Goal: Information Seeking & Learning: Learn about a topic

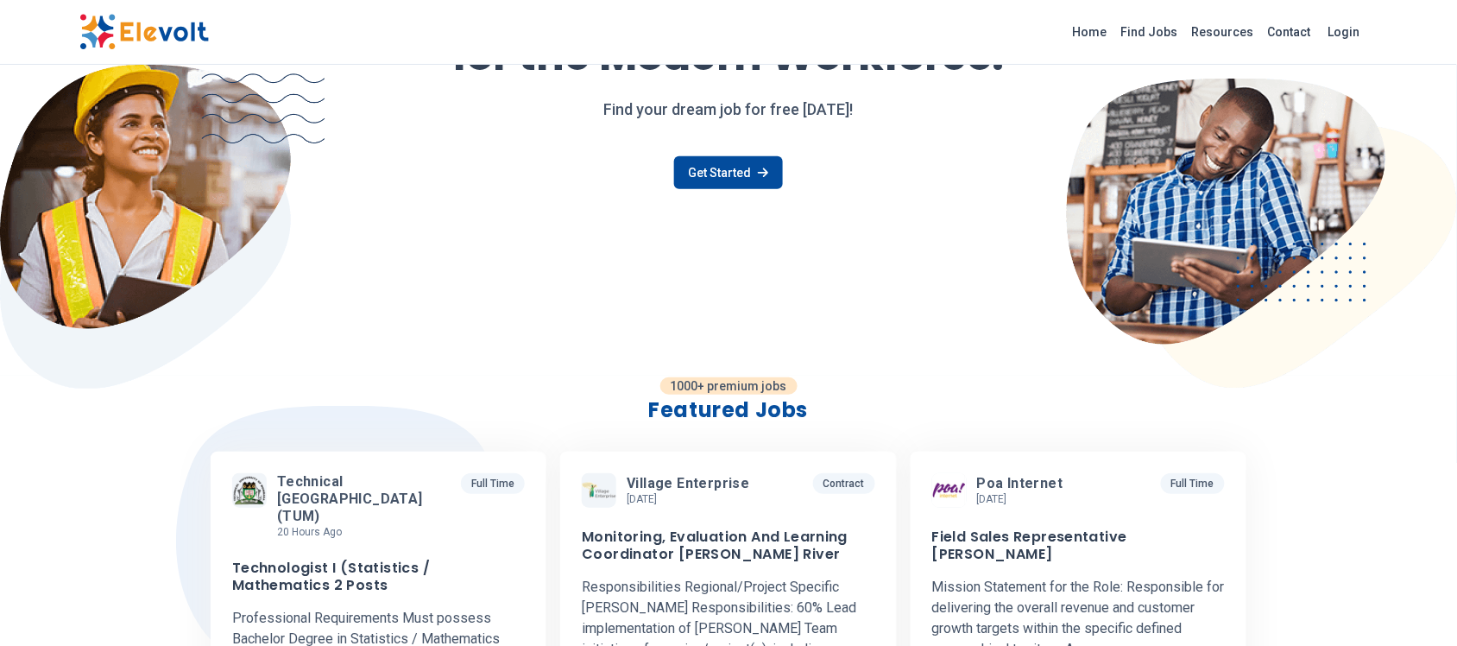
scroll to position [216, 0]
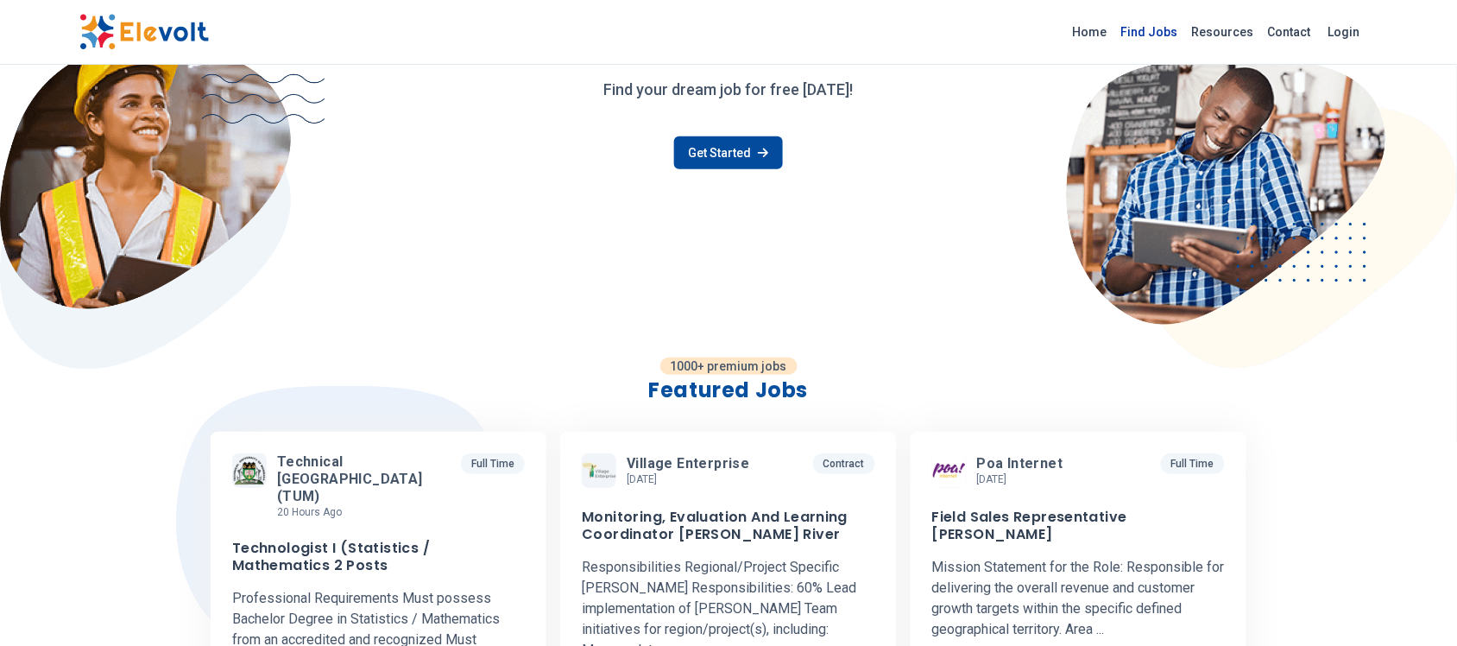
click at [1150, 36] on link "Find Jobs" at bounding box center [1150, 32] width 71 height 28
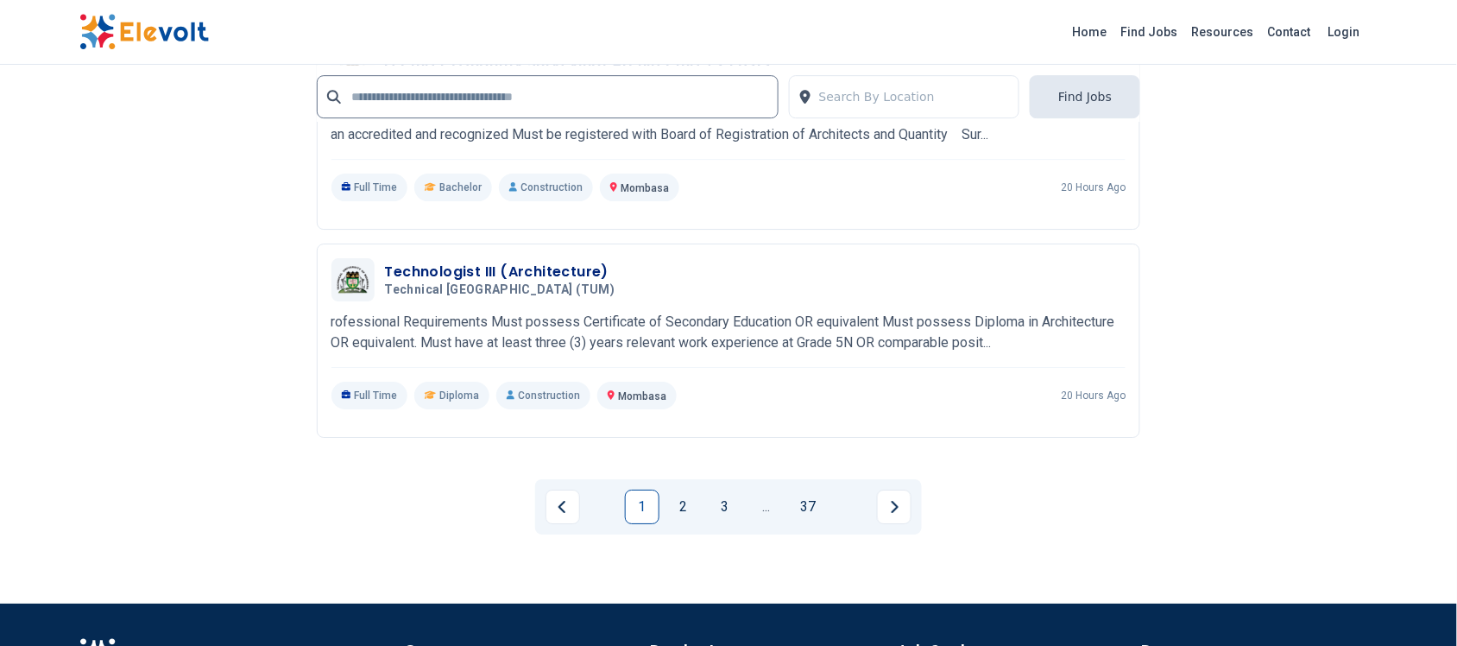
scroll to position [3562, 0]
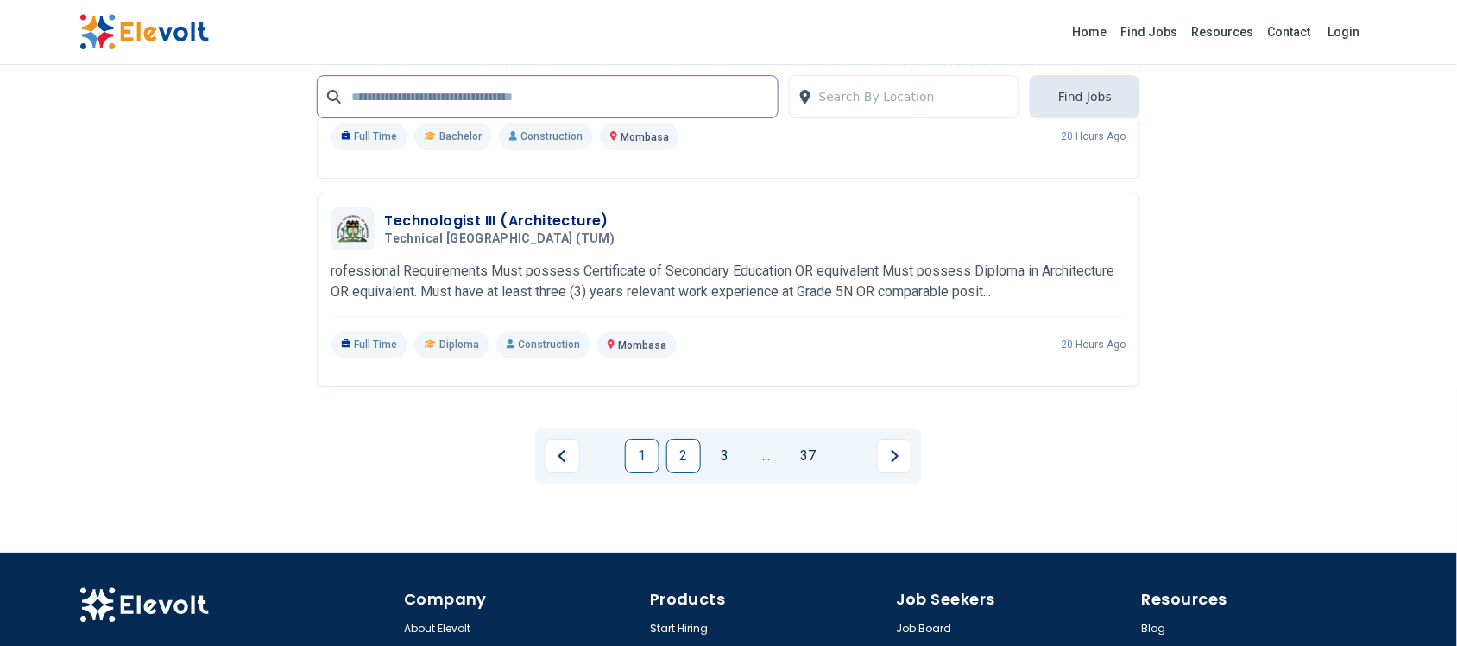
click at [680, 468] on link "2" at bounding box center [684, 456] width 35 height 35
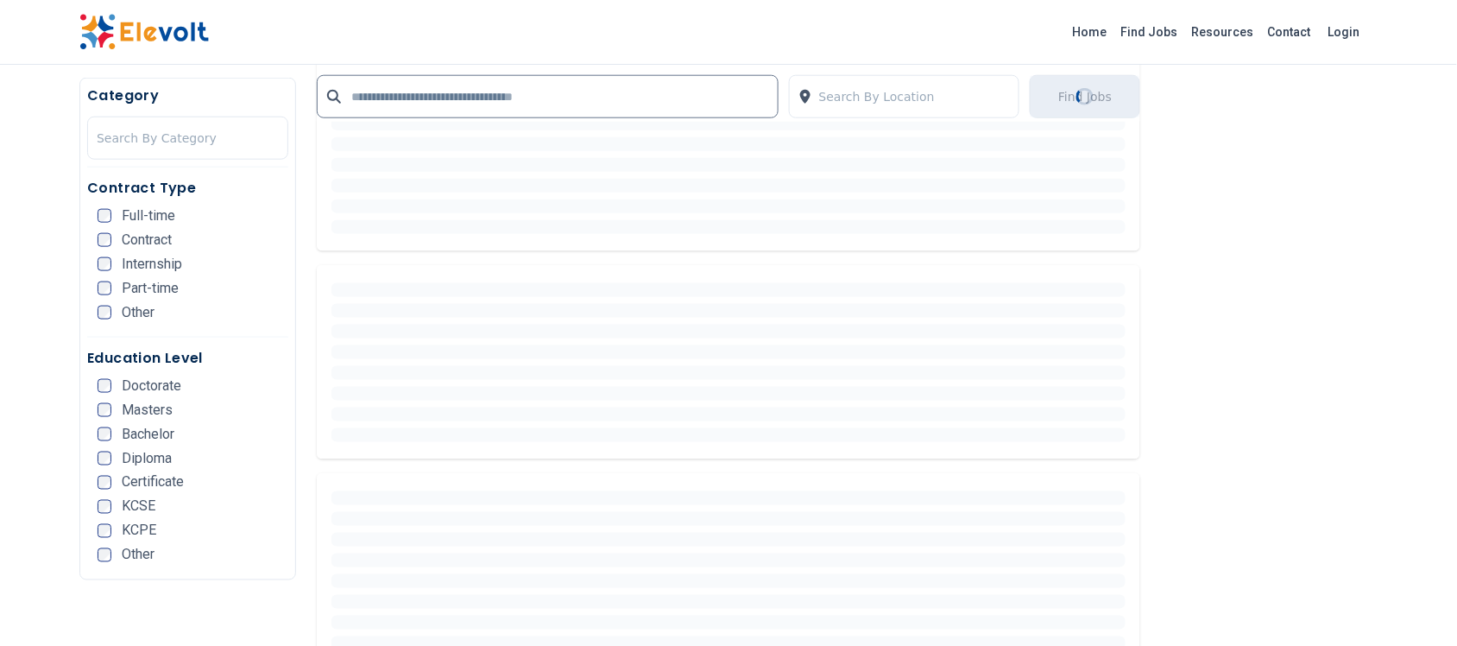
scroll to position [540, 0]
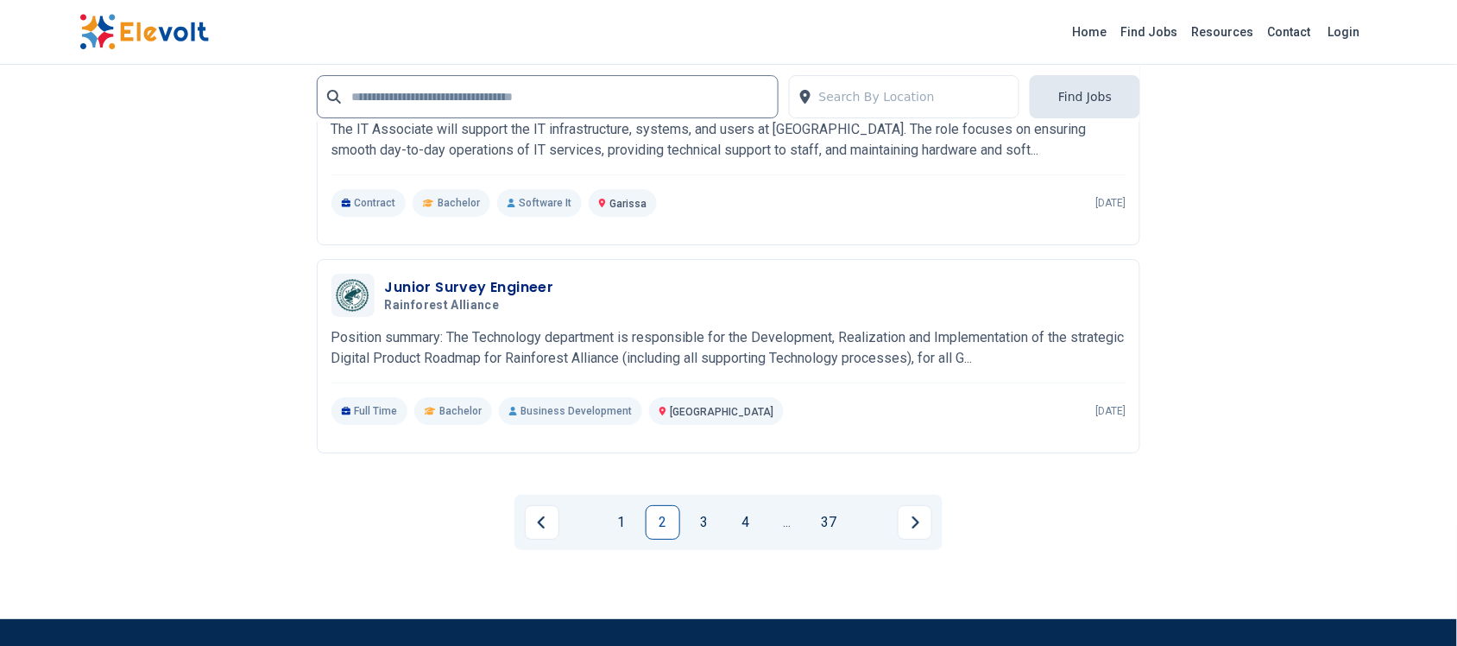
scroll to position [3860, 0]
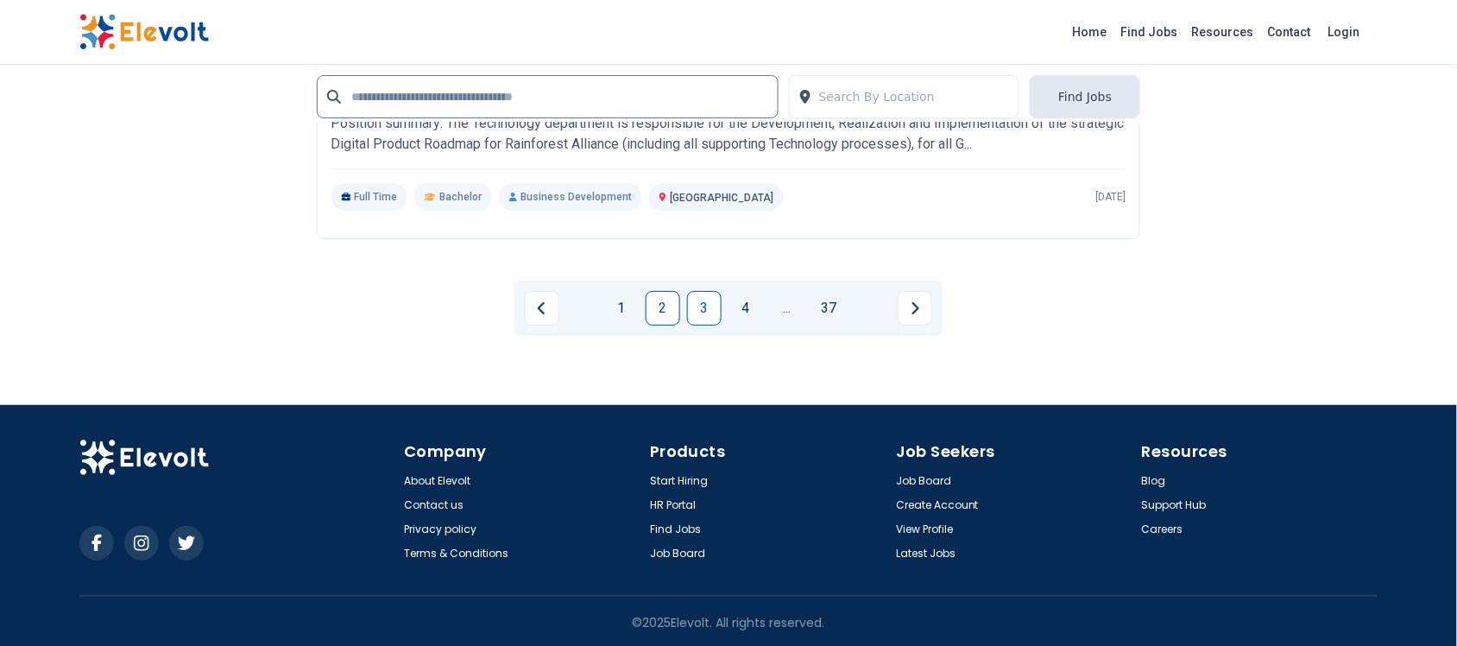
click at [692, 304] on link "3" at bounding box center [704, 308] width 35 height 35
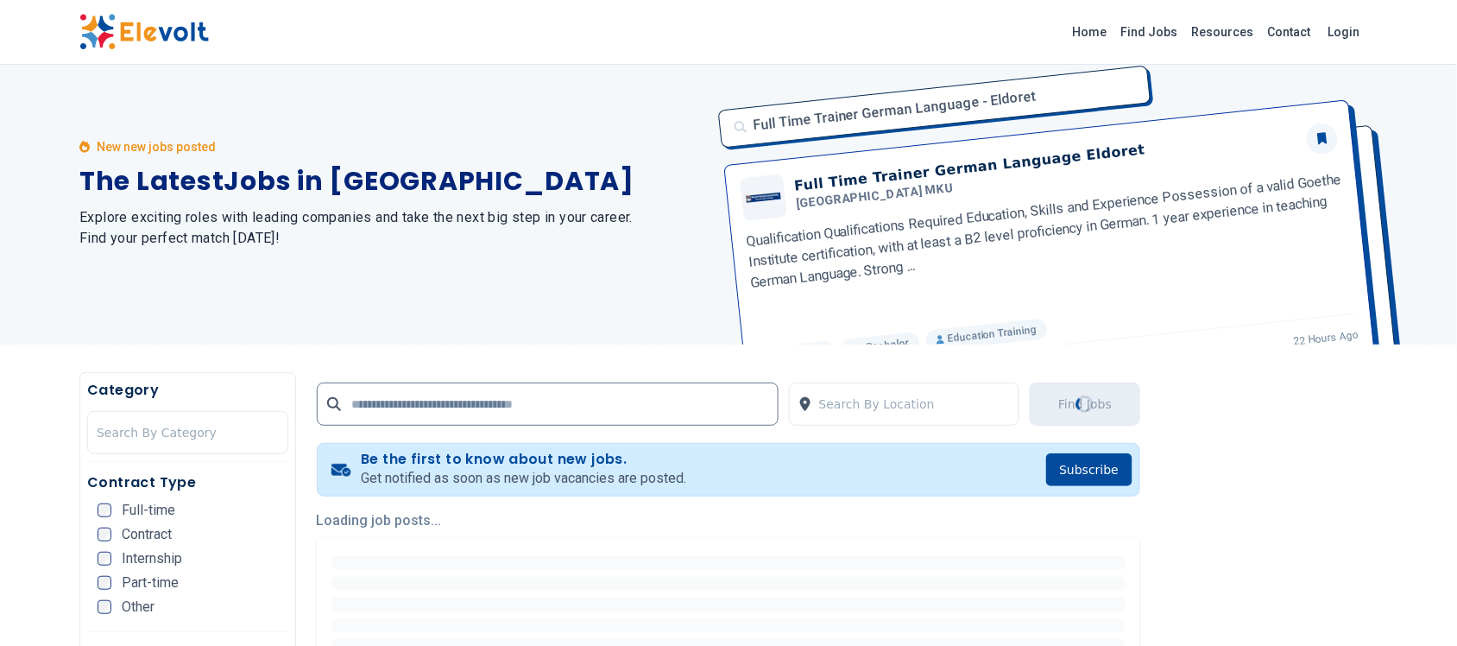
scroll to position [0, 0]
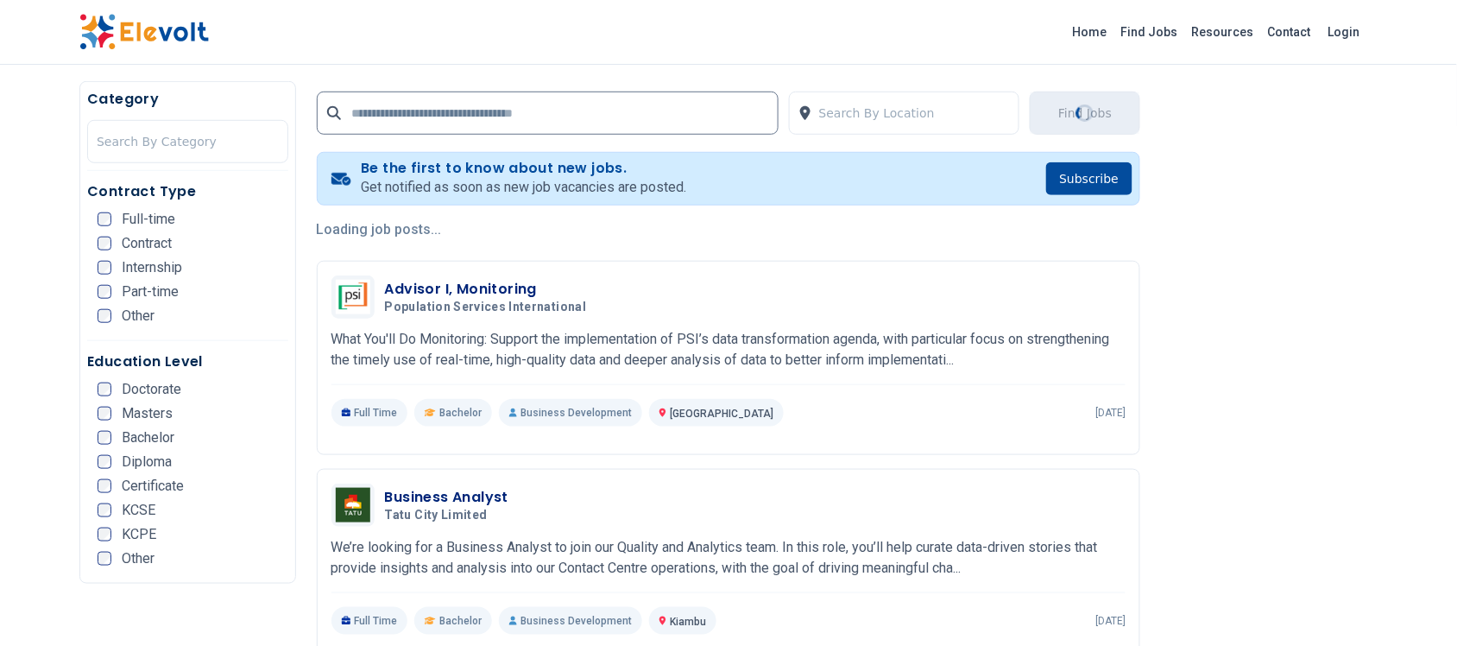
scroll to position [324, 0]
